Goal: Information Seeking & Learning: Understand process/instructions

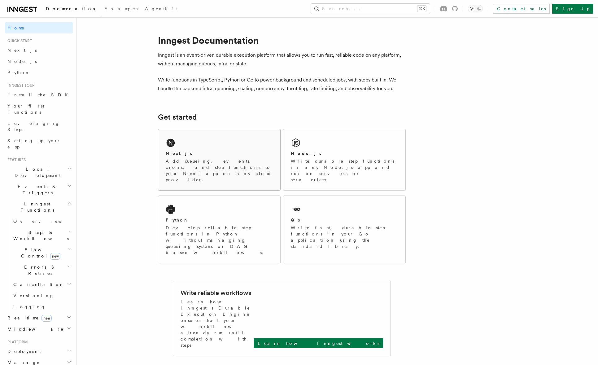
click at [180, 160] on p "Add queueing, events, crons, and step functions to your Next app on any cloud p…" at bounding box center [219, 170] width 107 height 25
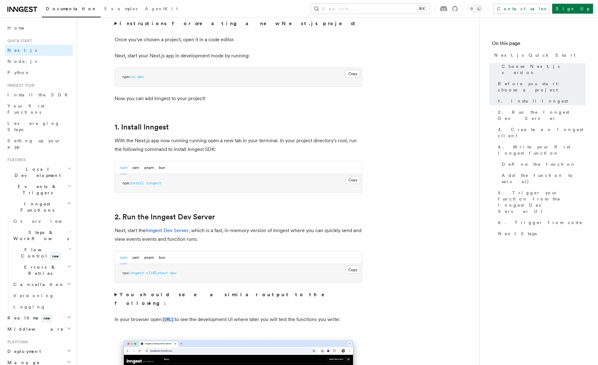
scroll to position [247, 0]
click at [162, 273] on span "inngest-cli@latest" at bounding box center [148, 273] width 39 height 4
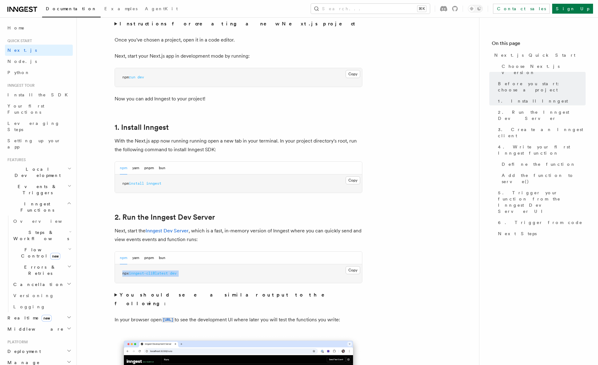
click at [162, 273] on span "inngest-cli@latest" at bounding box center [148, 273] width 39 height 4
click at [162, 253] on button "bun" at bounding box center [162, 257] width 6 height 13
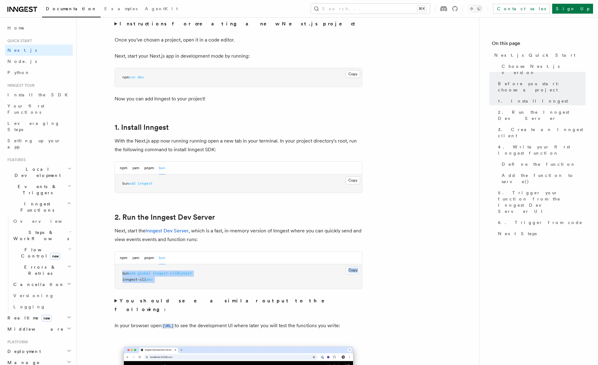
click at [262, 272] on pre "bun add global inngest-cli@latest inngest-cli dev" at bounding box center [238, 276] width 247 height 24
click at [185, 275] on span "inngest-cli@latest" at bounding box center [172, 273] width 39 height 4
copy code "bun add global inngest-cli@latest"
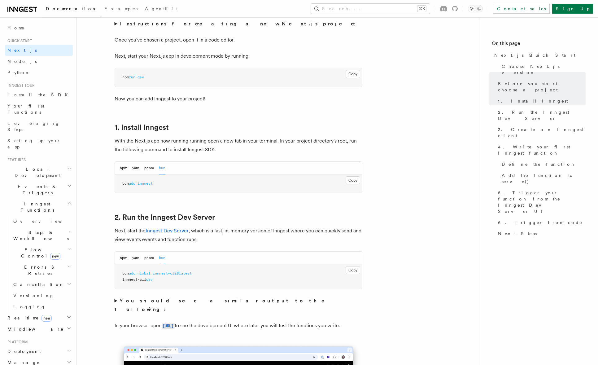
click at [143, 278] on span "inngest-cli" at bounding box center [134, 279] width 24 height 4
copy code "inngest-cli dev"
click at [128, 303] on strong "You should see a similar output to the following:" at bounding box center [224, 304] width 219 height 15
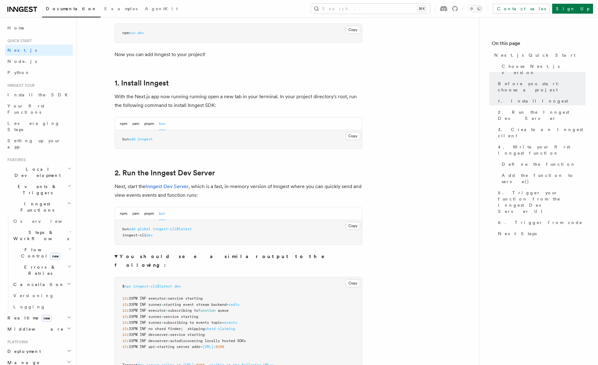
scroll to position [291, 0]
drag, startPoint x: 127, startPoint y: 277, endPoint x: 229, endPoint y: 276, distance: 102.5
click at [232, 277] on pre "$ npx inngest-cli@latest dev 12 :33PM INF executor > service starting 12 :33PM …" at bounding box center [238, 340] width 247 height 127
copy span "npx inngest-cli@latest dev"
